Goal: Browse casually

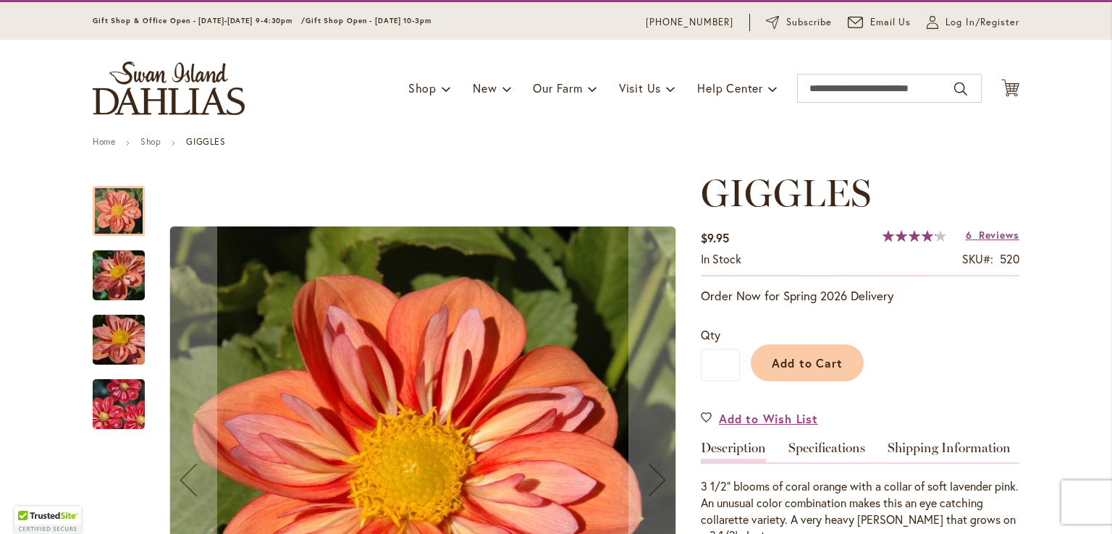
scroll to position [403, 0]
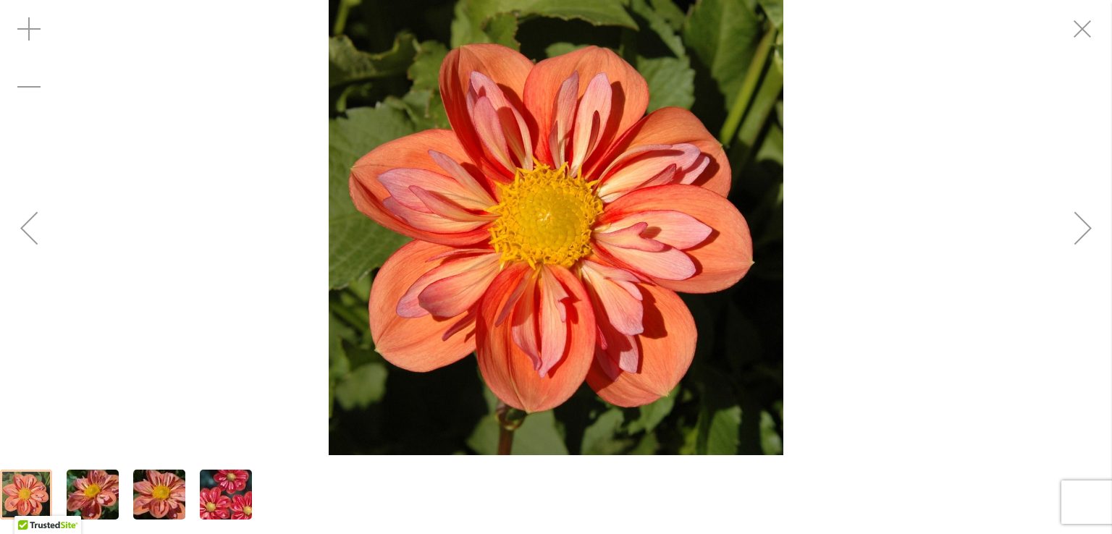
click at [1075, 238] on div "Next" at bounding box center [1083, 228] width 58 height 58
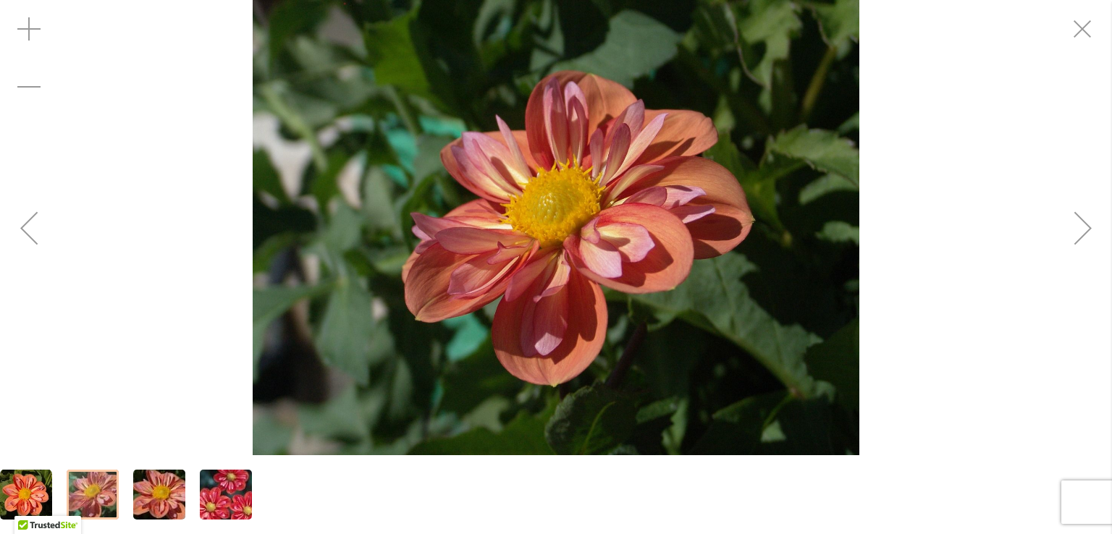
click at [1075, 238] on div "Next" at bounding box center [1083, 228] width 58 height 58
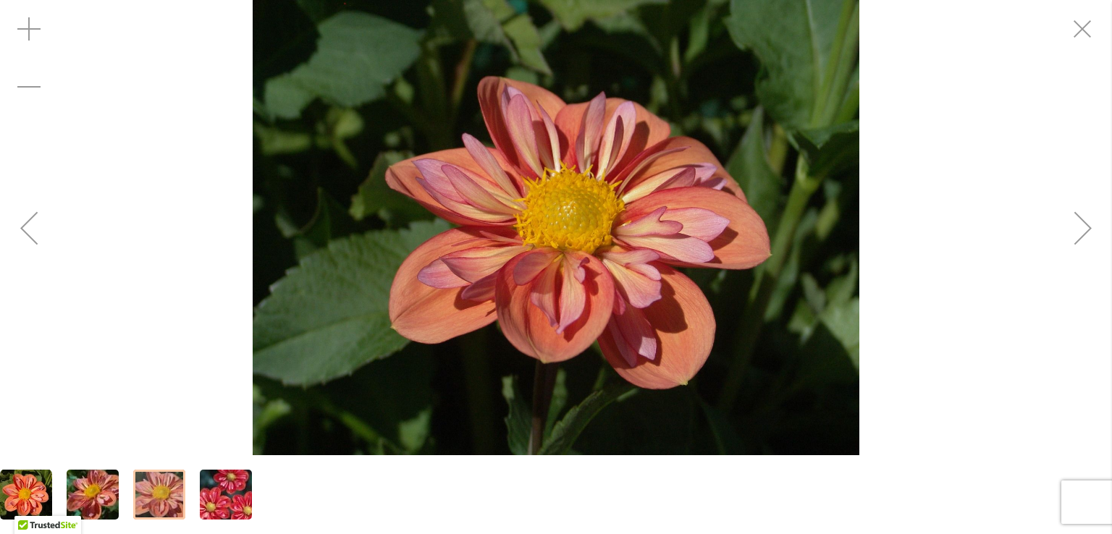
click at [1075, 238] on div "Next" at bounding box center [1083, 228] width 58 height 58
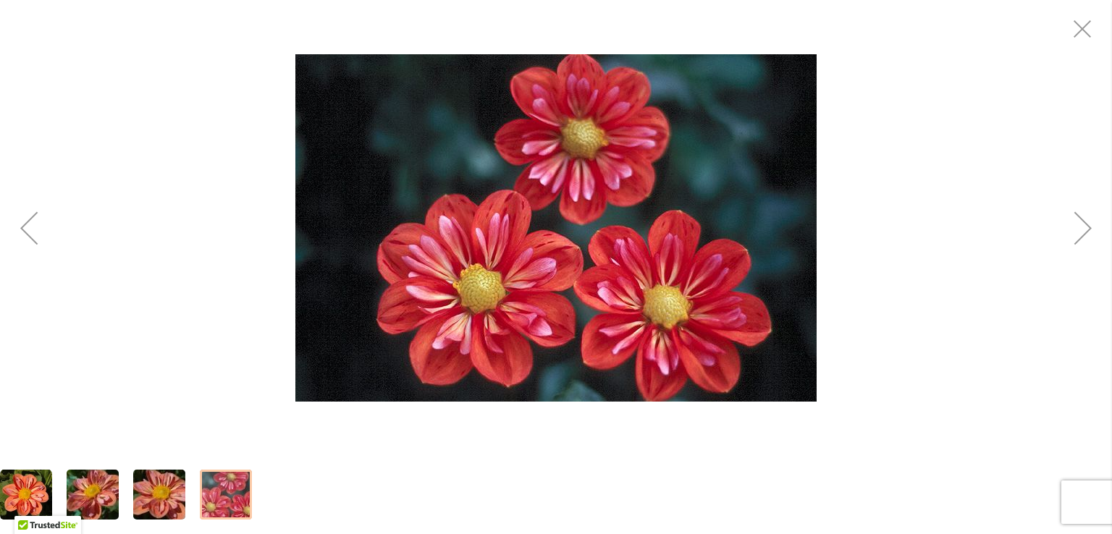
click at [1075, 238] on div "Next" at bounding box center [1083, 228] width 58 height 58
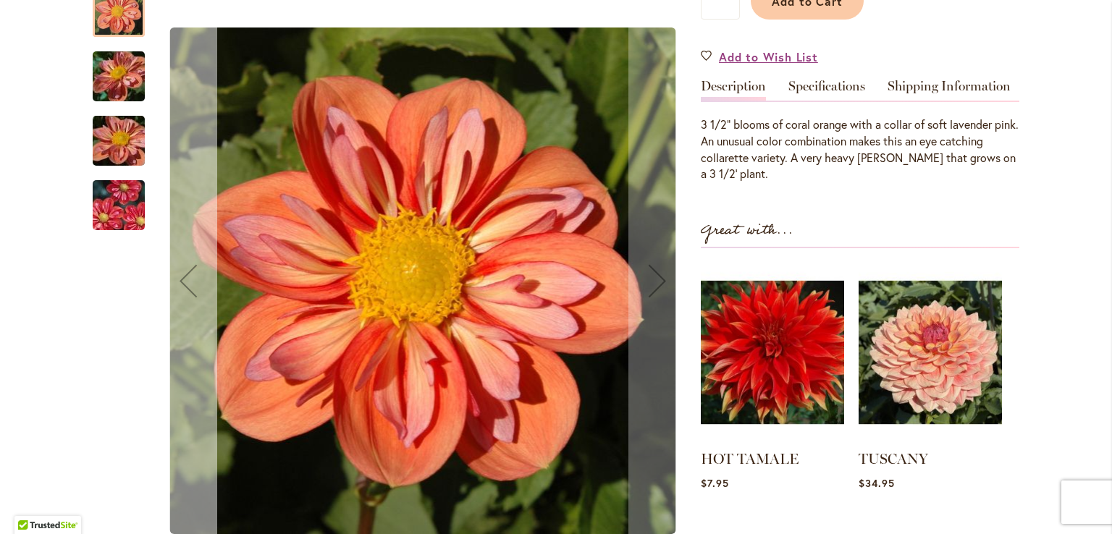
scroll to position [0, 0]
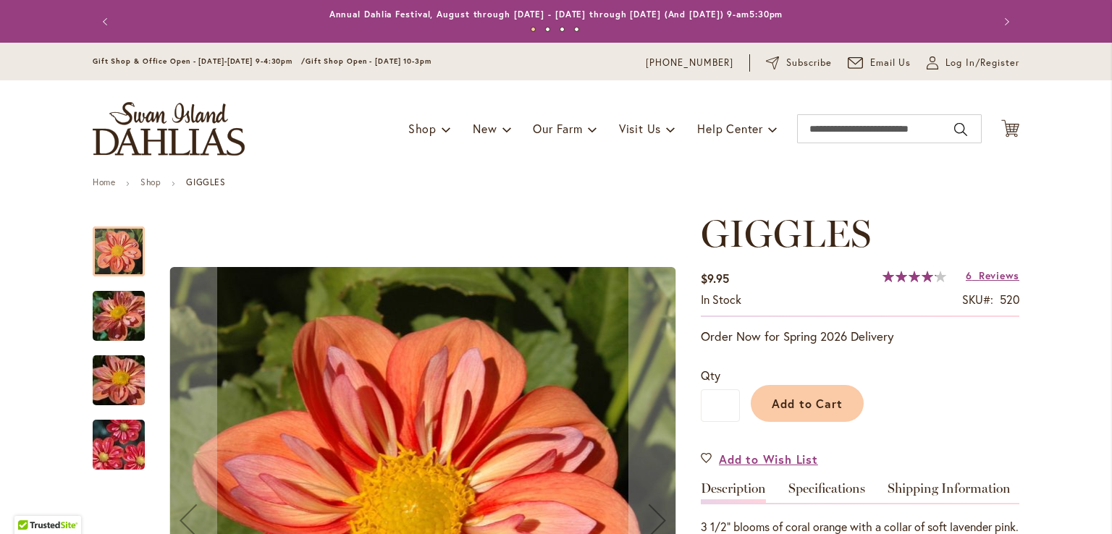
scroll to position [362, 0]
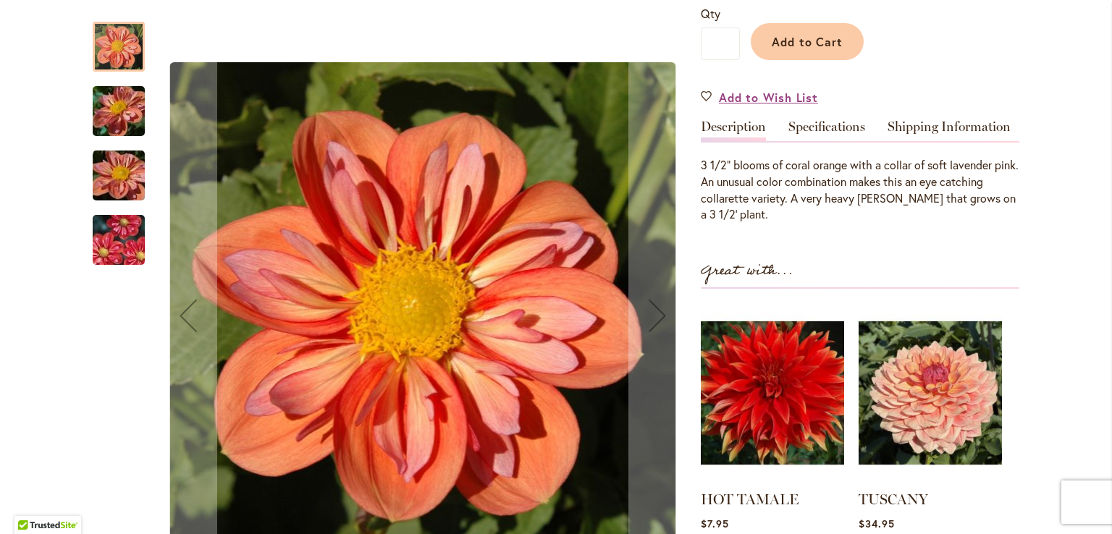
click at [119, 168] on img "GIGGLES" at bounding box center [119, 176] width 104 height 78
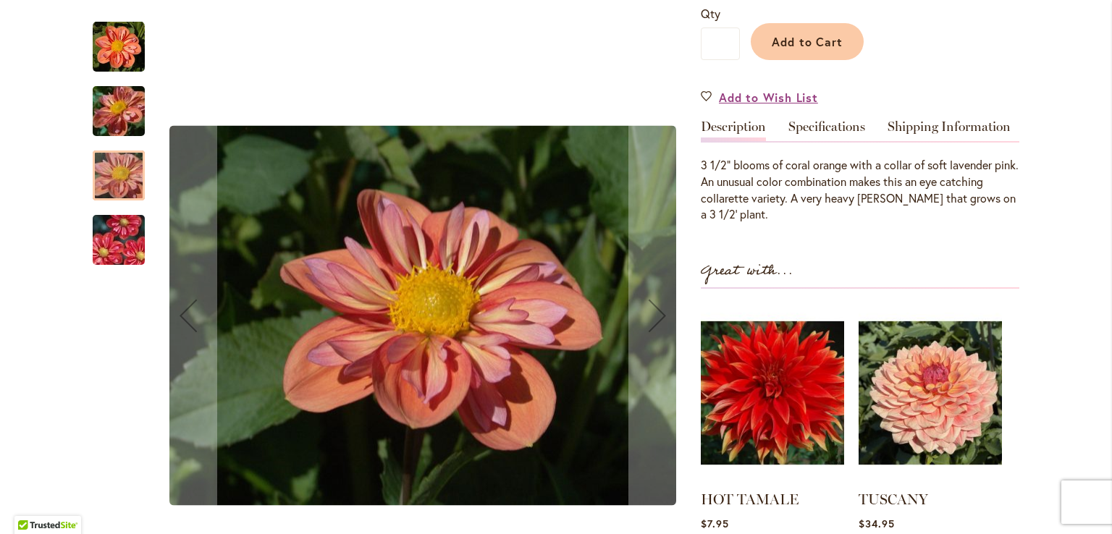
click at [111, 122] on img "GIGGLES" at bounding box center [119, 111] width 104 height 78
